Goal: Task Accomplishment & Management: Manage account settings

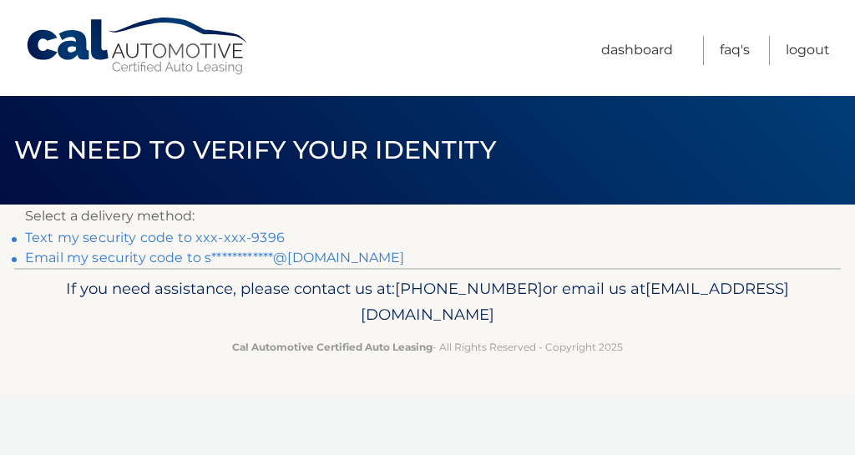
click at [197, 258] on link "**********" at bounding box center [214, 258] width 379 height 16
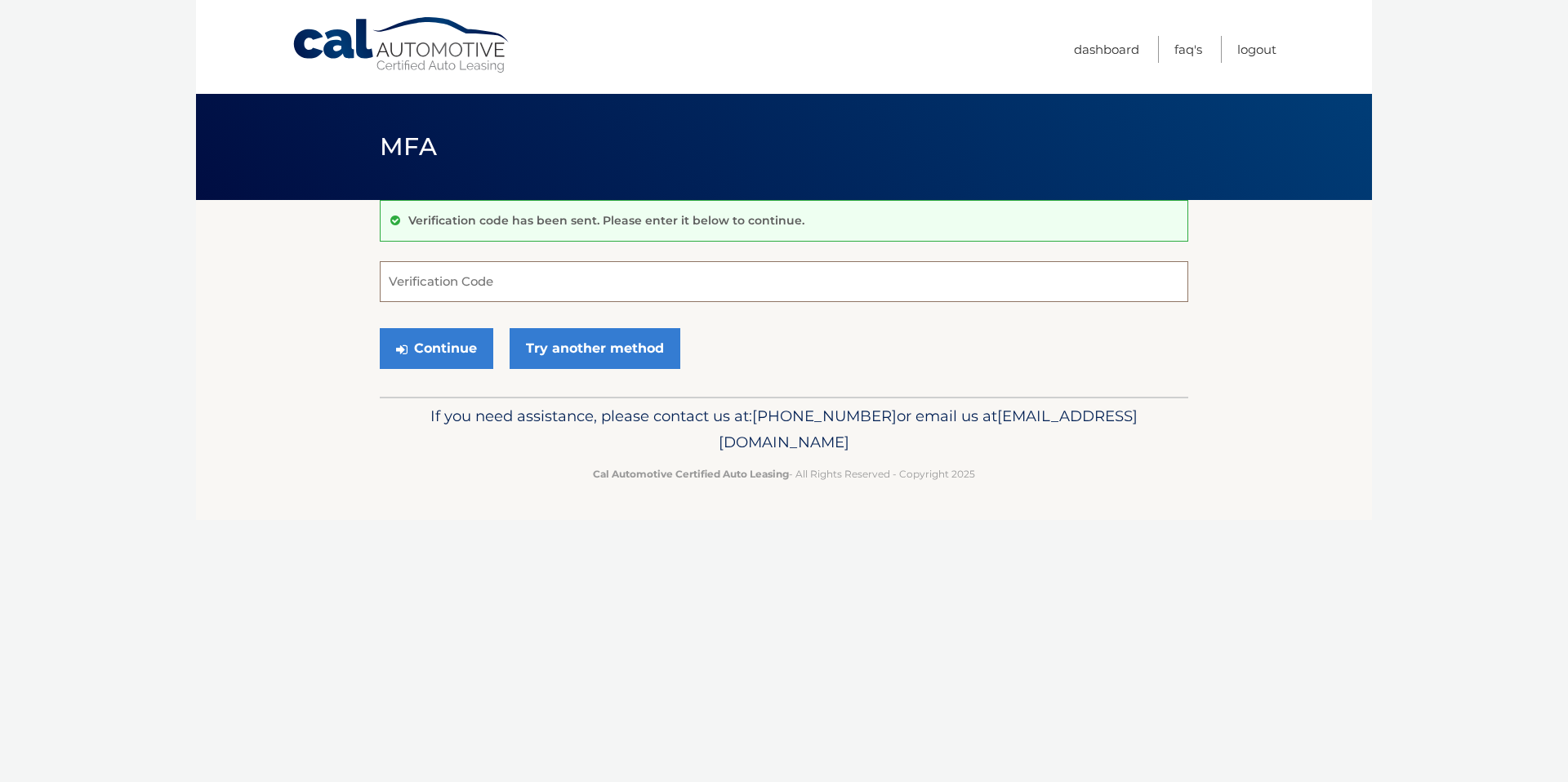
click at [422, 284] on input "Verification Code" at bounding box center [784, 282] width 808 height 41
type input "974392"
click at [427, 344] on button "Continue" at bounding box center [437, 348] width 114 height 41
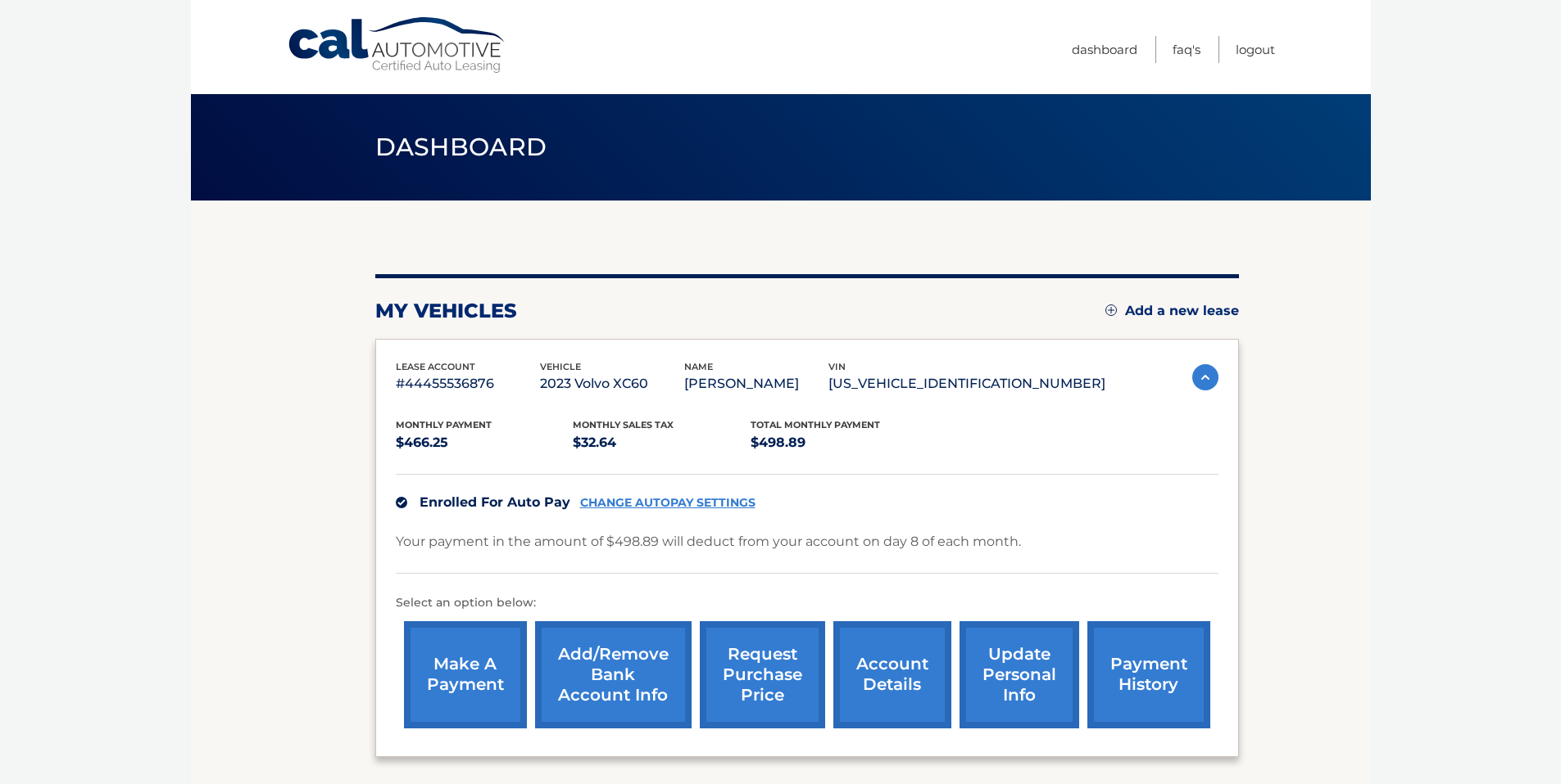
click at [626, 672] on link "Add/Remove bank account info" at bounding box center [613, 674] width 156 height 107
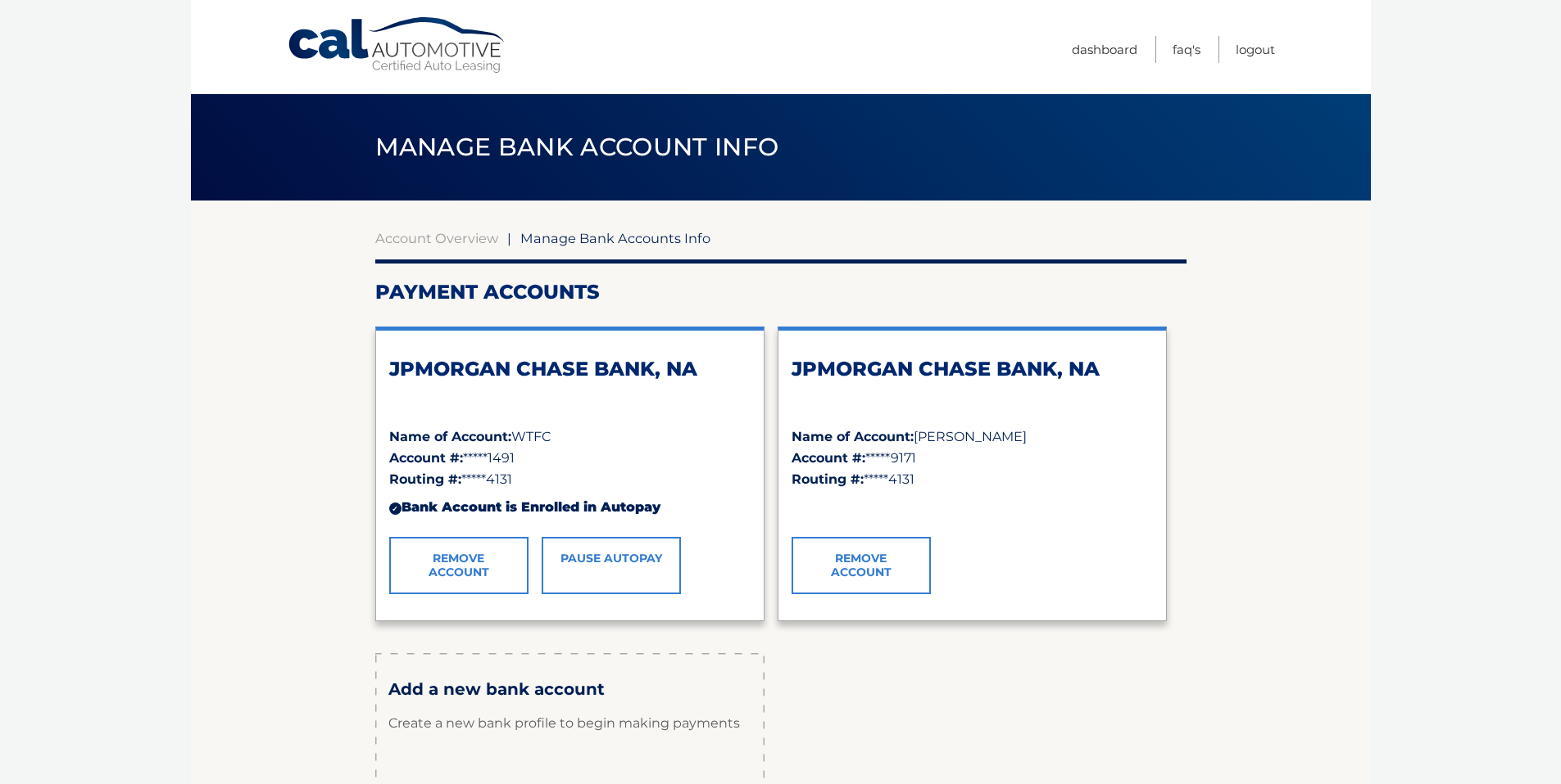
click at [626, 563] on link "Pause AutoPay" at bounding box center [612, 565] width 139 height 57
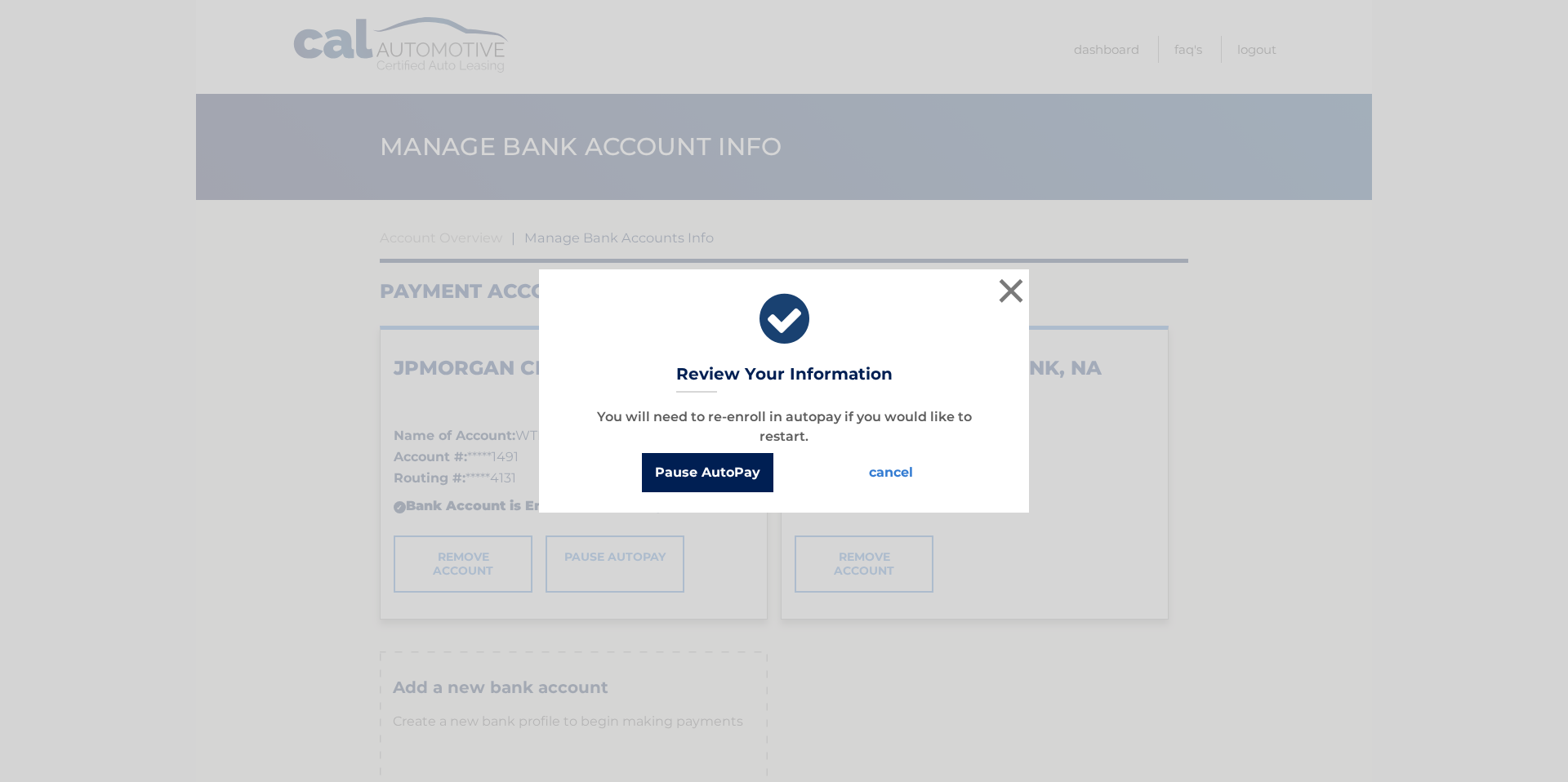
click at [713, 478] on button "Pause AutoPay" at bounding box center [708, 473] width 131 height 39
click at [693, 472] on button "Pause AutoPay" at bounding box center [708, 473] width 131 height 39
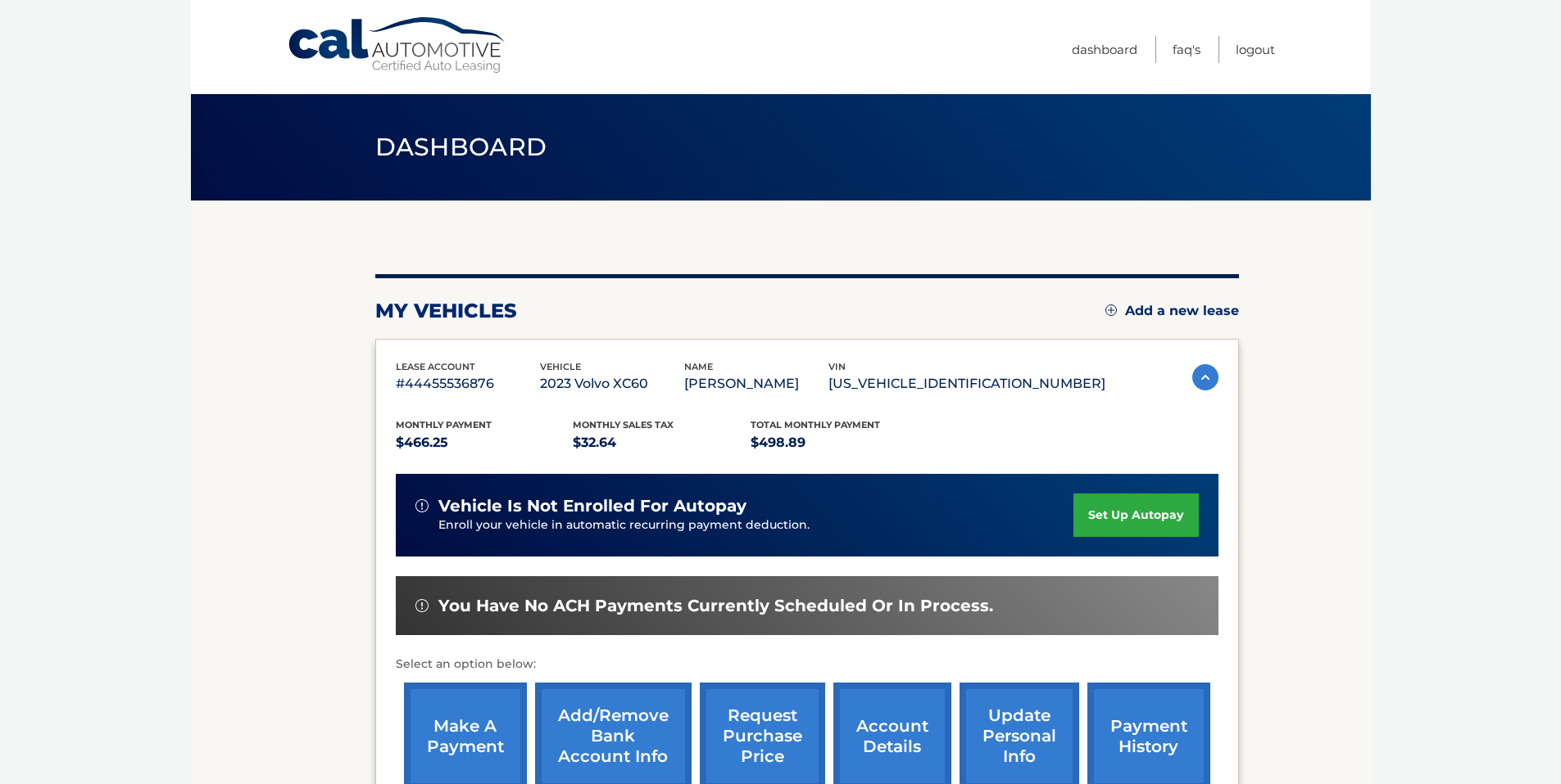
click at [592, 721] on link "Add/Remove bank account info" at bounding box center [613, 736] width 156 height 107
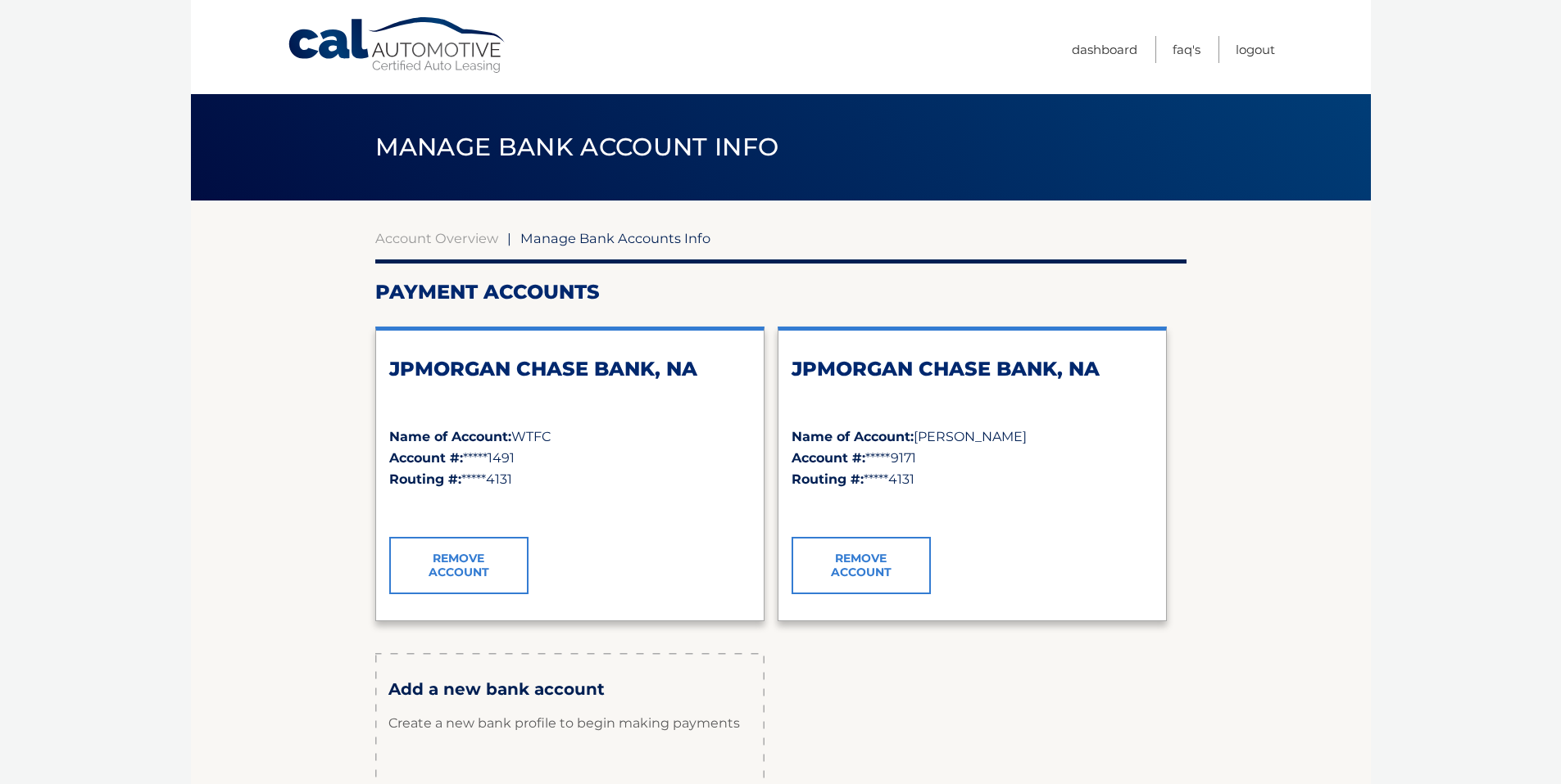
click at [839, 581] on link "Remove Account" at bounding box center [861, 565] width 139 height 57
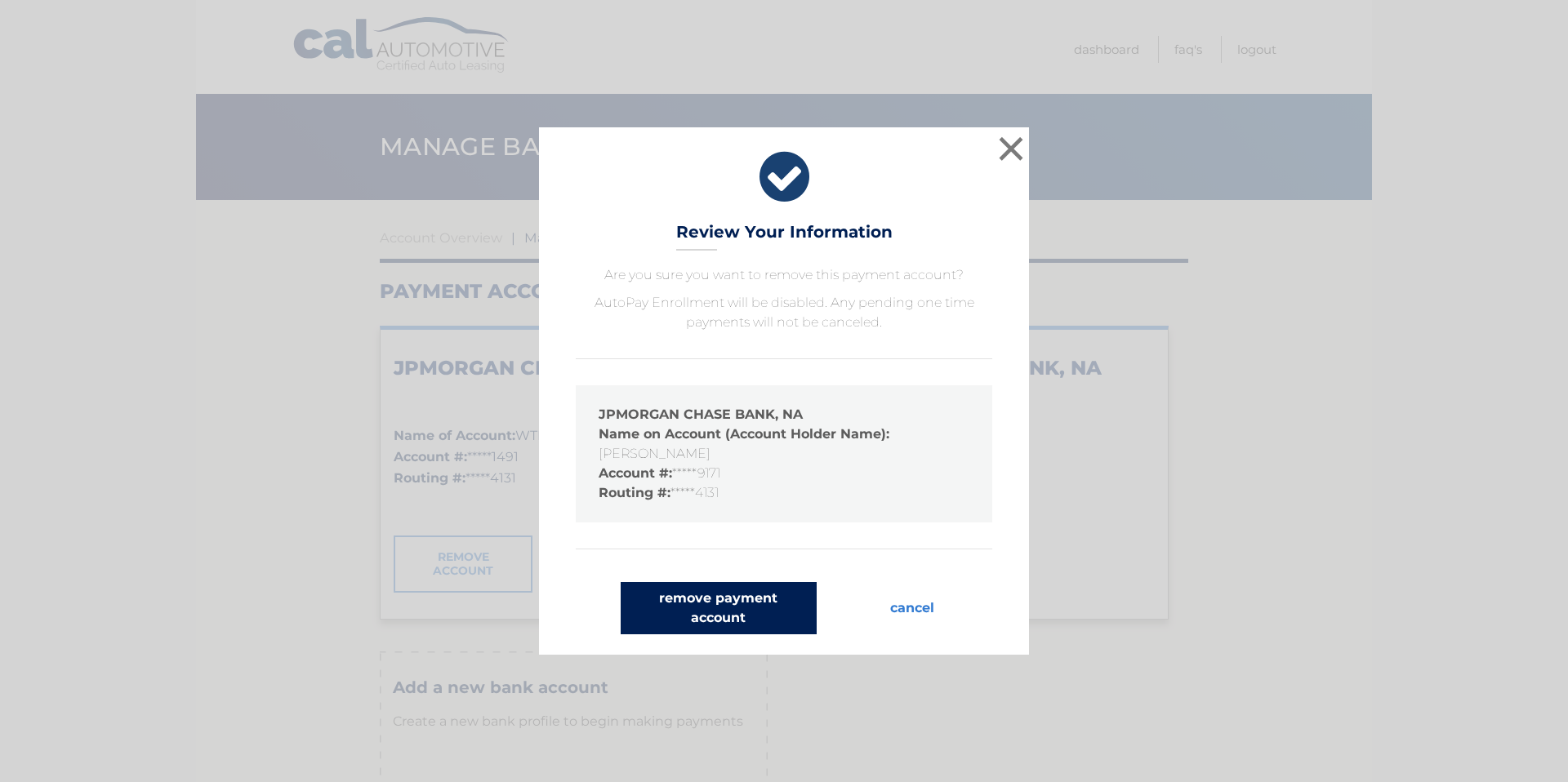
click at [768, 605] on button "remove payment account" at bounding box center [718, 608] width 196 height 52
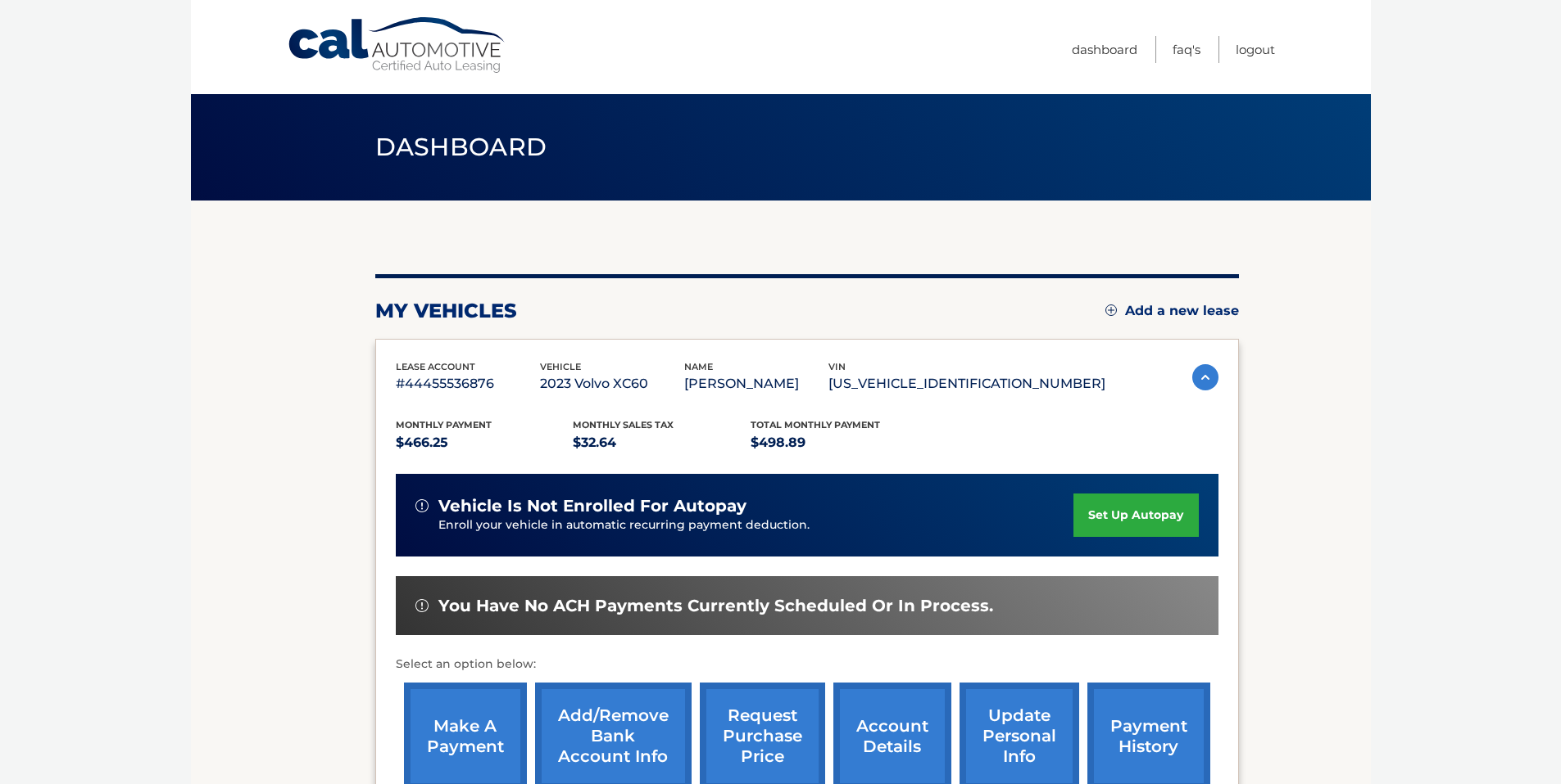
click at [626, 726] on link "Add/Remove bank account info" at bounding box center [613, 736] width 156 height 107
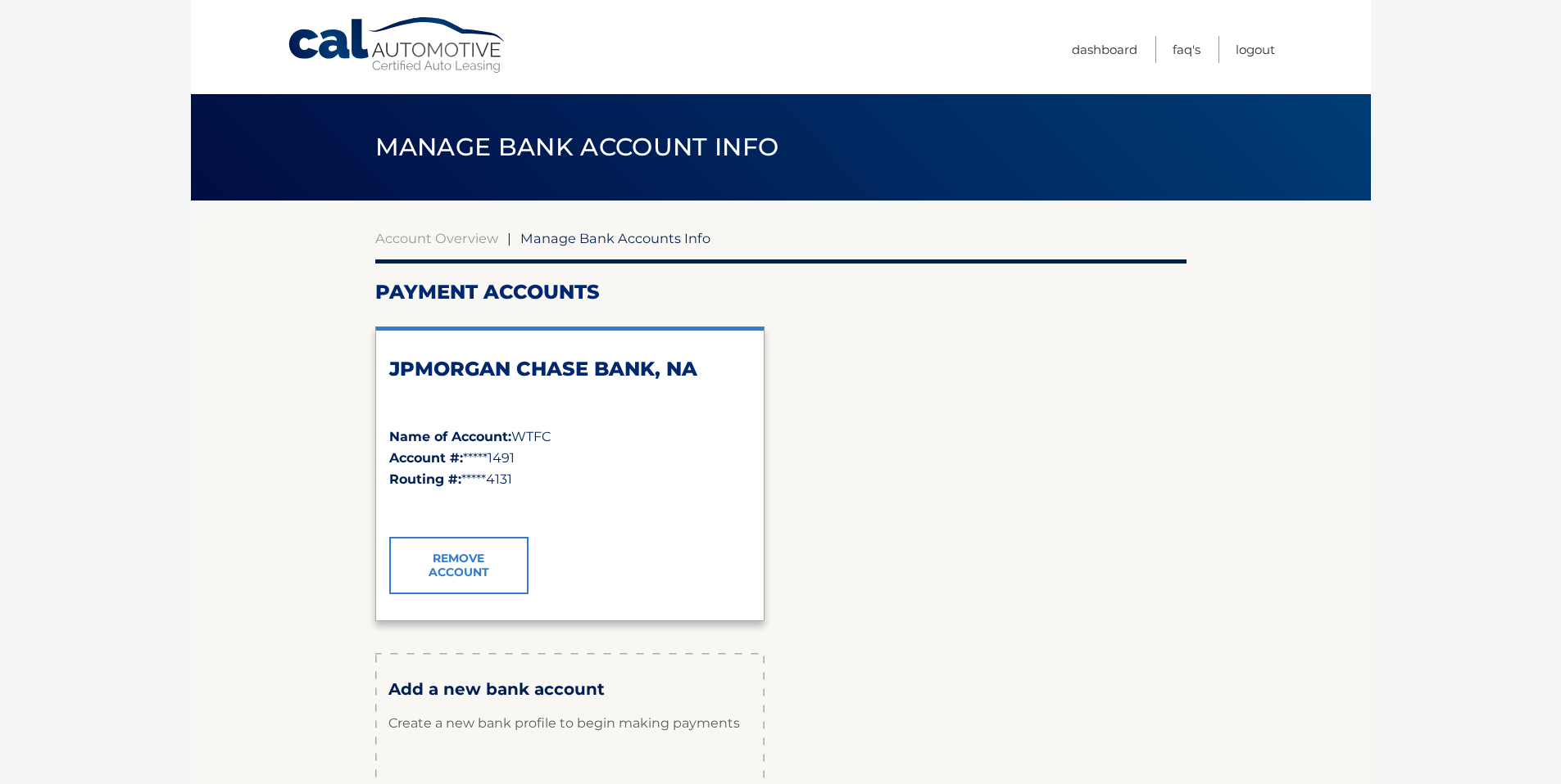
click at [483, 585] on link "Remove Account" at bounding box center [458, 565] width 139 height 57
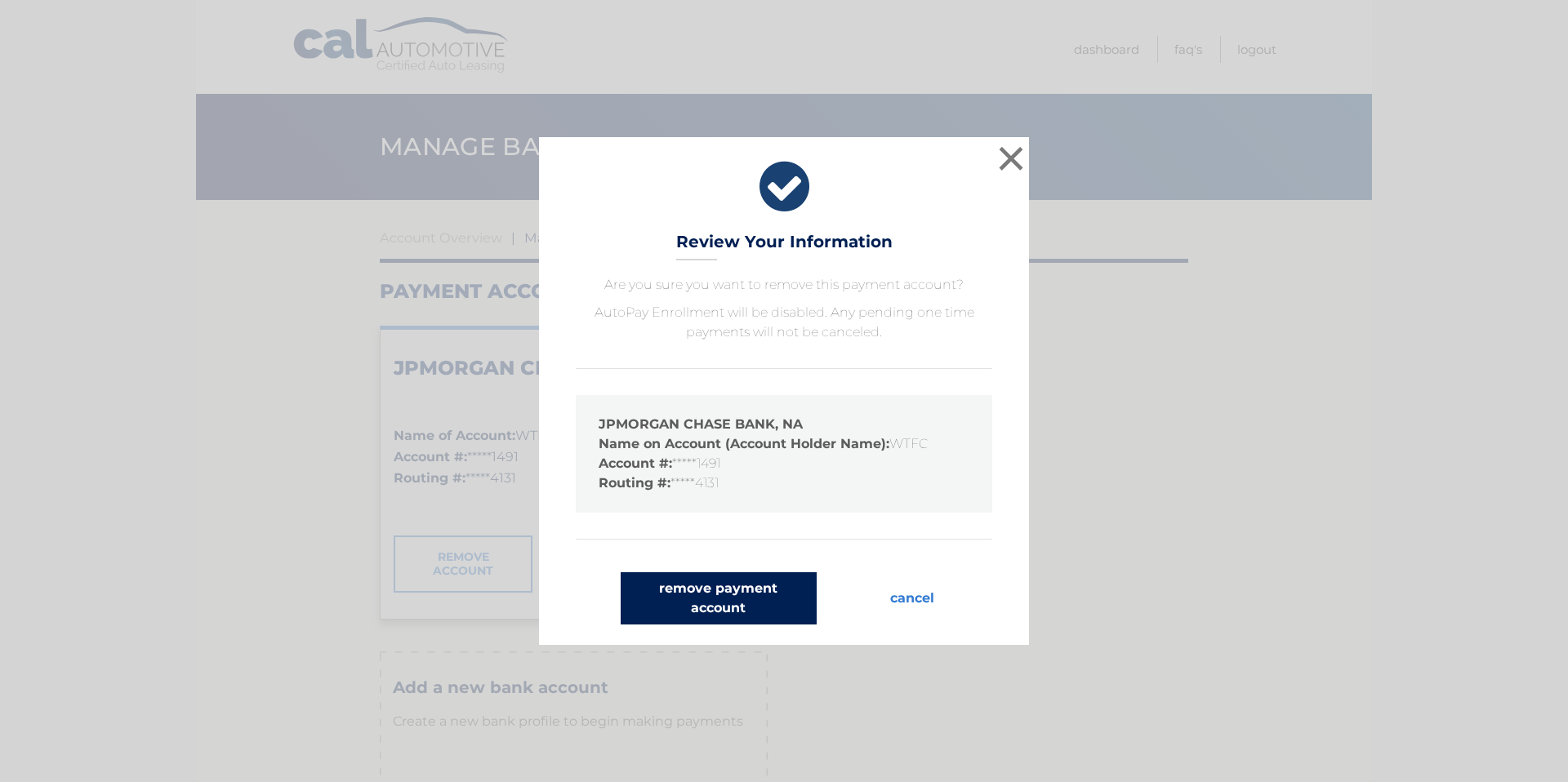
click at [653, 599] on button "remove payment account" at bounding box center [718, 598] width 196 height 52
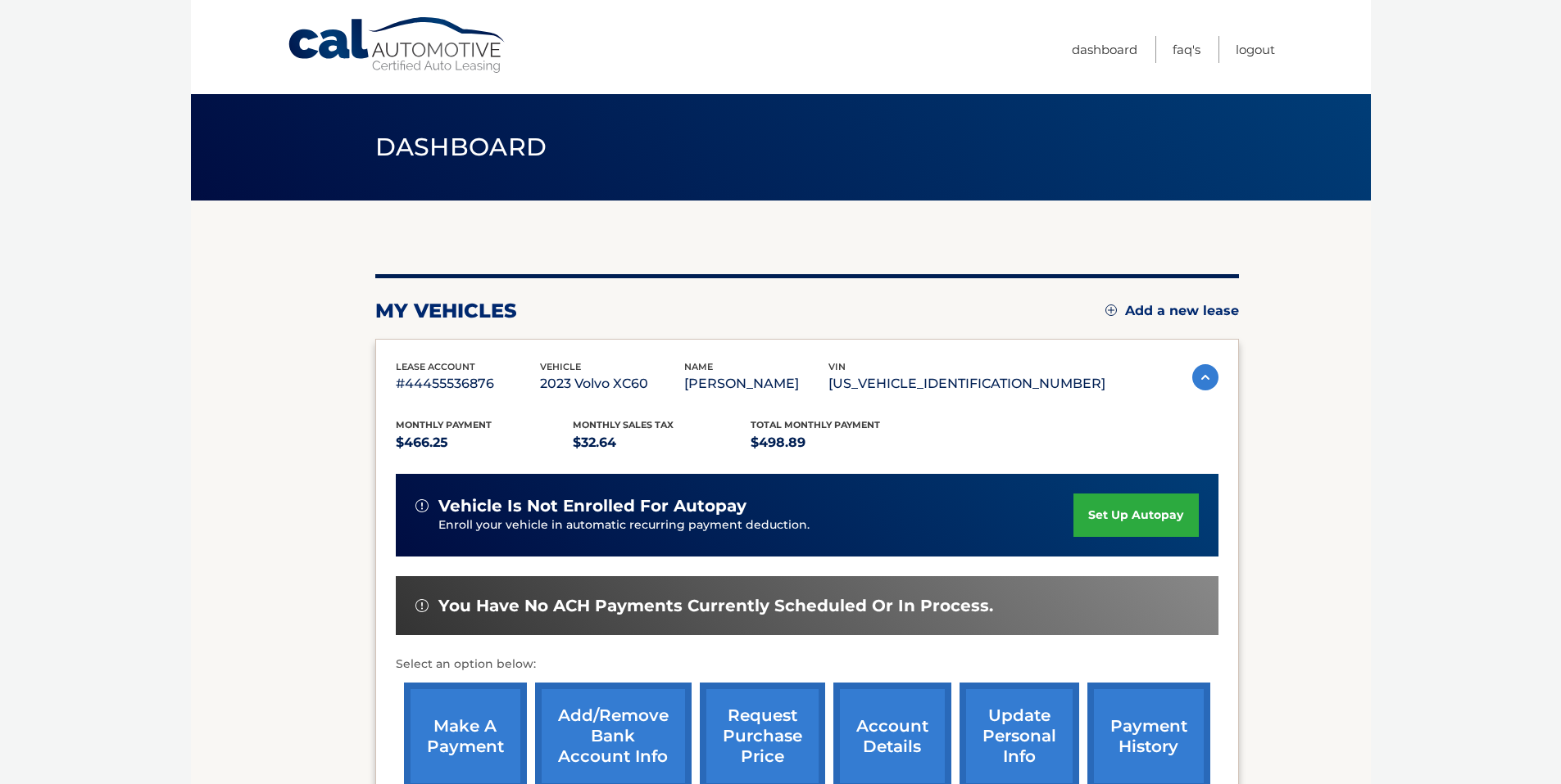
click at [623, 720] on link "Add/Remove bank account info" at bounding box center [613, 736] width 156 height 107
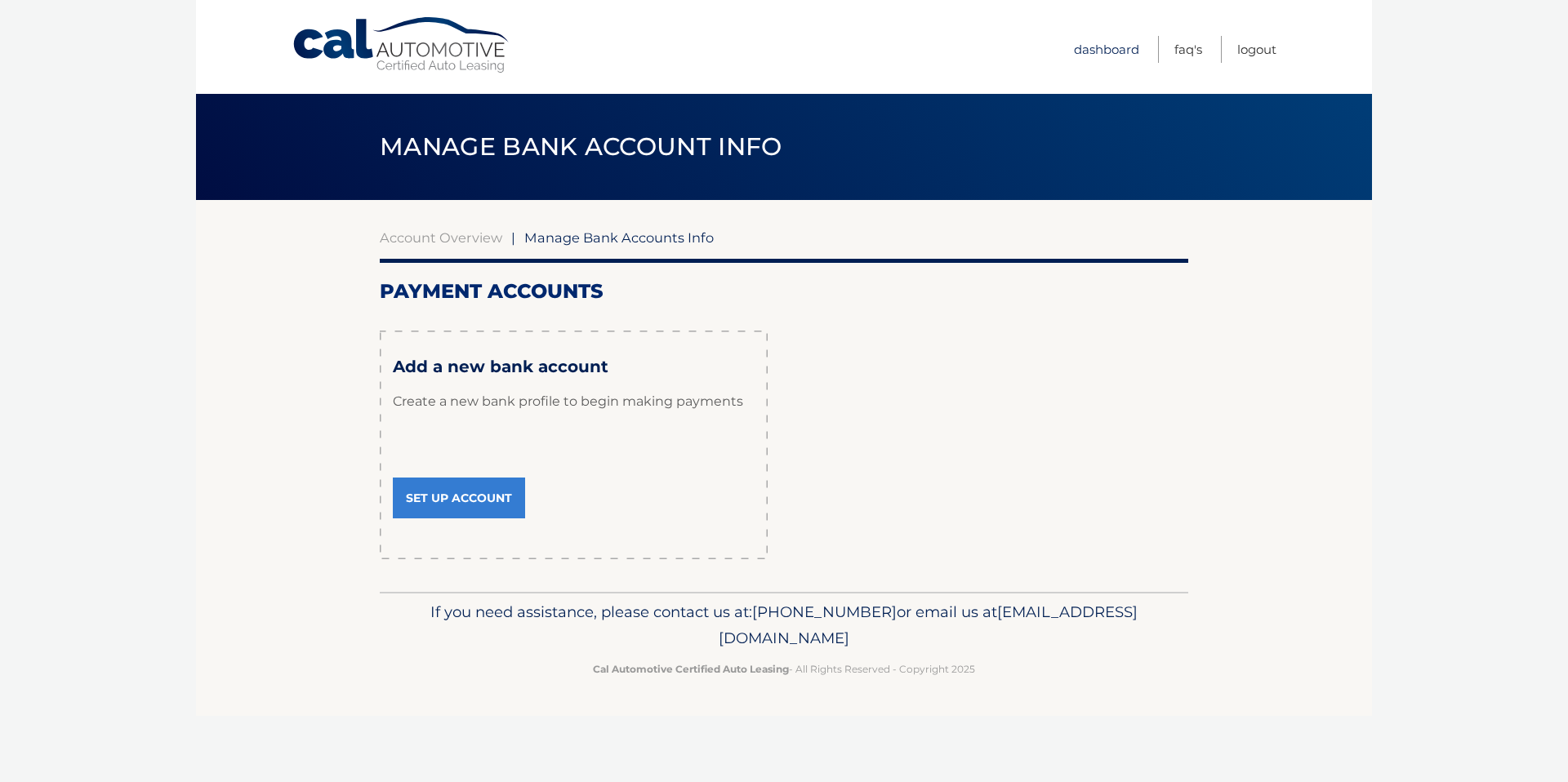
click at [1092, 48] on link "Dashboard" at bounding box center [1106, 50] width 66 height 27
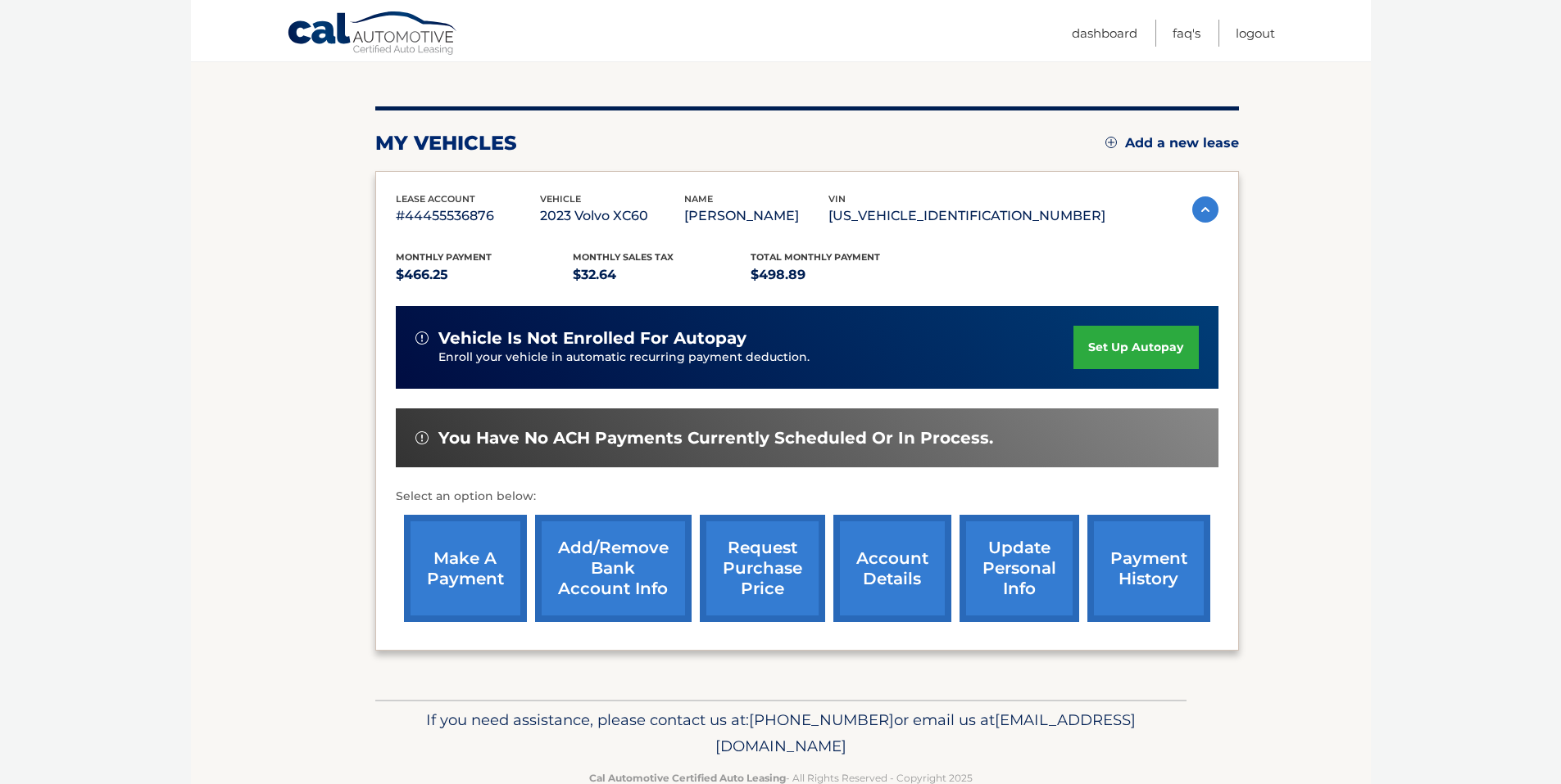
scroll to position [165, 0]
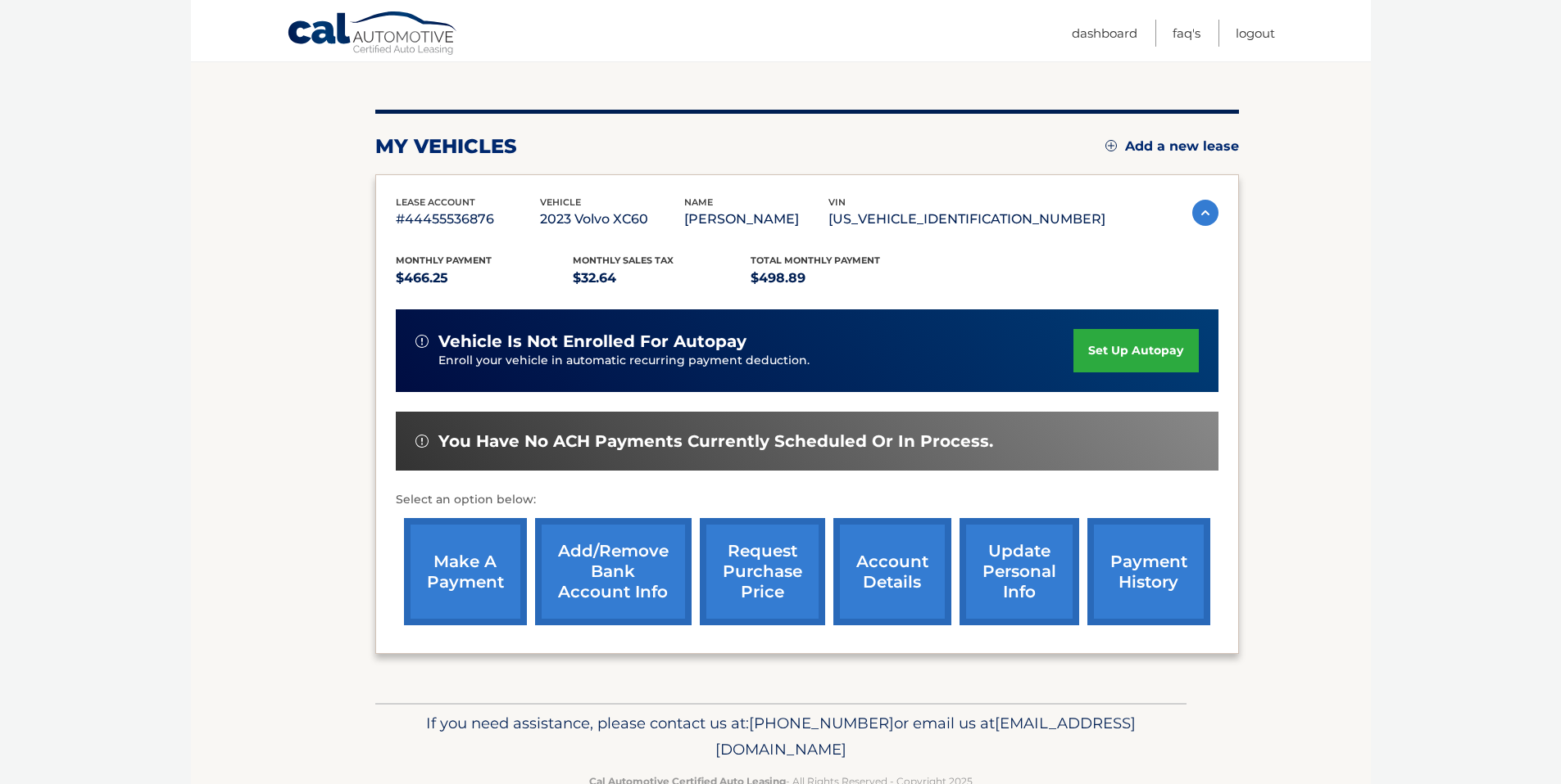
click at [1149, 551] on link "payment history" at bounding box center [1148, 571] width 123 height 107
